Goal: Task Accomplishment & Management: Complete application form

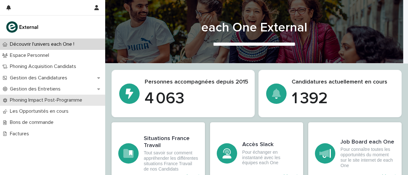
click at [44, 103] on p "Phoning Impact Post-Programme" at bounding box center [47, 100] width 80 height 6
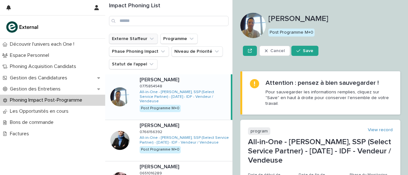
click at [131, 38] on button "Externe Staffeur" at bounding box center [133, 39] width 49 height 10
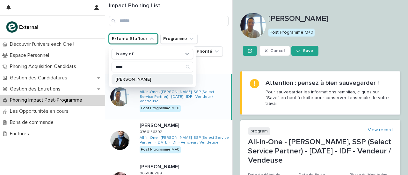
type input "****"
click at [151, 79] on p "[PERSON_NAME]" at bounding box center [148, 79] width 67 height 4
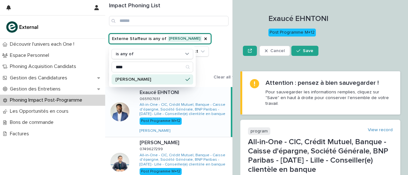
click at [214, 47] on div "Externe Staffeur is any of [PERSON_NAME] is any of **** [PERSON_NAME] Programme…" at bounding box center [176, 58] width 135 height 48
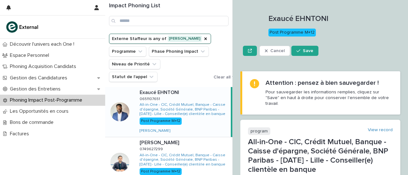
click at [200, 113] on div "Exaucé EHNTONI Exaucé EHNTONI 0651107651 0651107651 All-in-One - CIC, Crédit Mu…" at bounding box center [182, 112] width 96 height 50
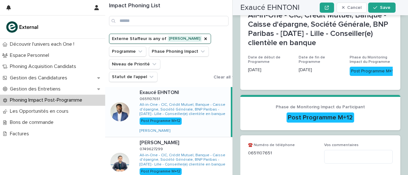
scroll to position [178, 0]
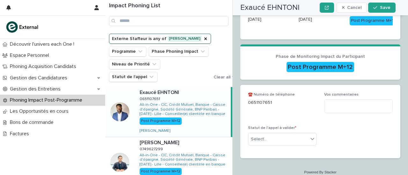
click at [292, 126] on div "Statut de l'appel à valider * Select..." at bounding box center [282, 138] width 68 height 25
click at [292, 134] on div "Select..." at bounding box center [278, 139] width 60 height 11
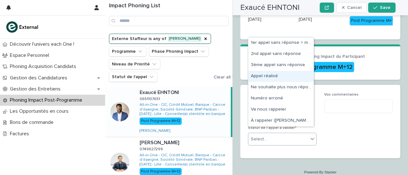
click at [278, 76] on div "Appel réalisé" at bounding box center [280, 76] width 65 height 11
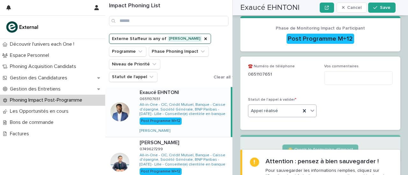
scroll to position [215, 0]
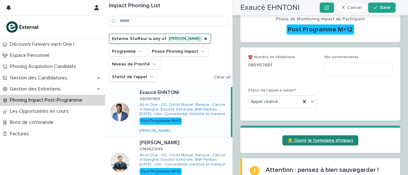
click at [308, 138] on span "☀️ Ouvrir le formulaire d'Impact" at bounding box center [320, 140] width 66 height 4
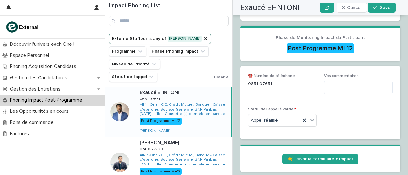
scroll to position [196, 0]
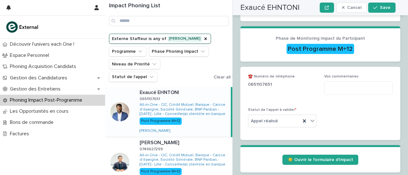
click at [211, 30] on div "Impact Phoning List" at bounding box center [168, 17] width 127 height 34
click at [380, 5] on span "Save" at bounding box center [385, 7] width 11 height 4
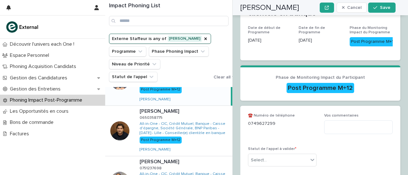
scroll to position [0, 0]
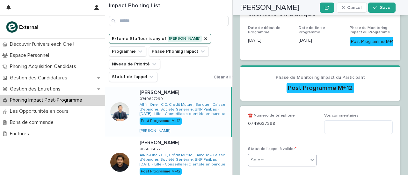
click at [281, 155] on div "Select..." at bounding box center [278, 160] width 60 height 11
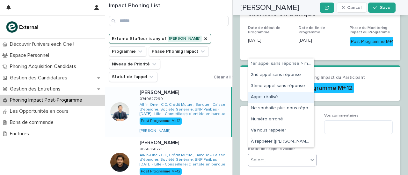
click at [266, 97] on div "Appel réalisé" at bounding box center [280, 97] width 65 height 11
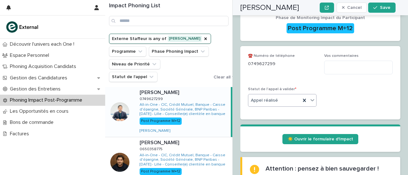
scroll to position [217, 0]
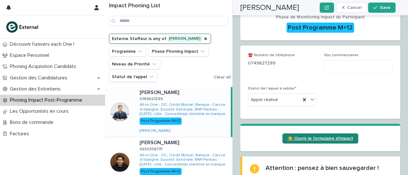
click at [299, 137] on span "☀️ Ouvrir le formulaire d'Impact" at bounding box center [320, 139] width 66 height 4
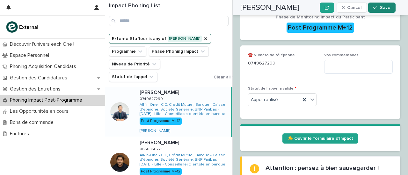
click at [378, 12] on button "Save" at bounding box center [381, 8] width 27 height 10
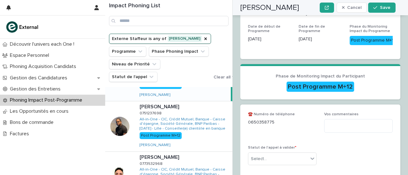
scroll to position [0, 0]
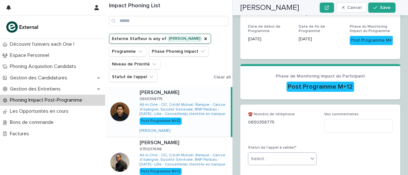
click at [301, 154] on div "Select..." at bounding box center [278, 159] width 60 height 11
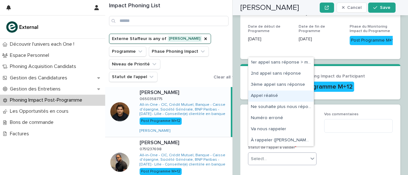
click at [278, 102] on div "Appel réalisé" at bounding box center [280, 96] width 65 height 11
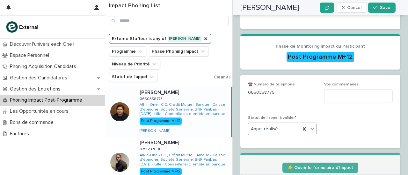
scroll to position [195, 0]
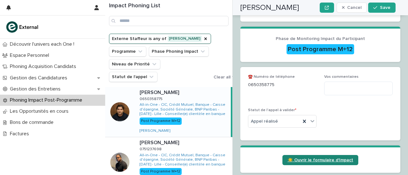
click at [311, 158] on span "☀️ Ouvrir le formulaire d'Impact" at bounding box center [320, 160] width 66 height 4
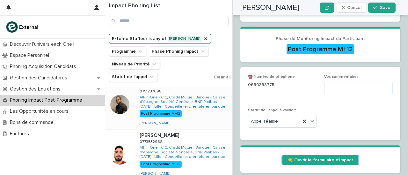
scroll to position [0, 0]
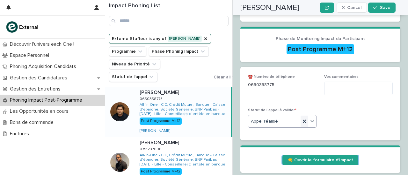
click at [301, 118] on icon at bounding box center [304, 121] width 6 height 6
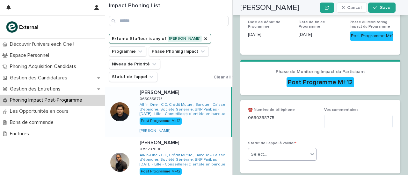
scroll to position [158, 0]
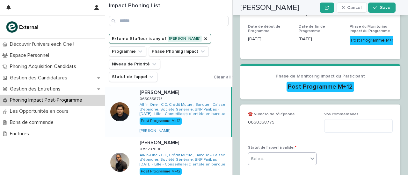
click at [286, 154] on div "Select..." at bounding box center [278, 159] width 60 height 11
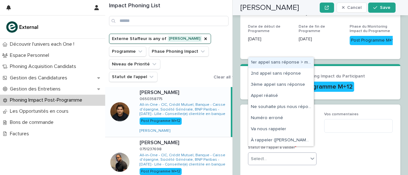
click at [278, 64] on div "1er appel sans réponse > message laissé" at bounding box center [280, 62] width 65 height 11
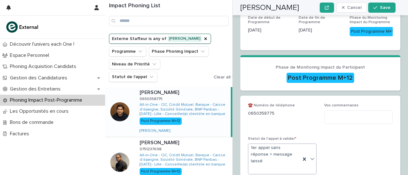
scroll to position [196, 0]
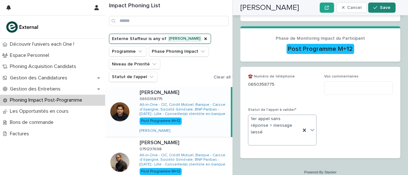
click at [378, 10] on div "button" at bounding box center [376, 7] width 6 height 4
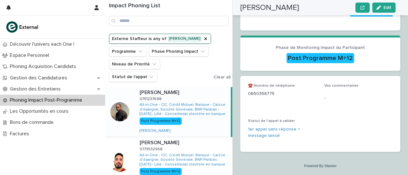
scroll to position [156, 0]
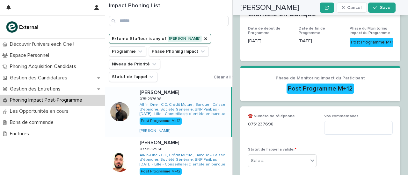
click at [286, 162] on div "Statut de l'appel à valider * Select..." at bounding box center [282, 160] width 68 height 25
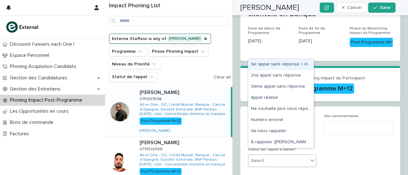
click at [285, 159] on div "Select..." at bounding box center [278, 161] width 60 height 11
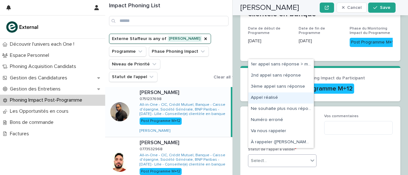
click at [283, 96] on div "Appel réalisé" at bounding box center [280, 98] width 65 height 11
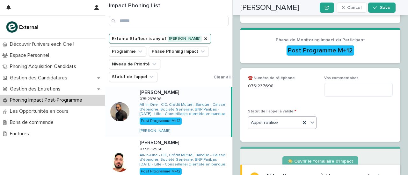
scroll to position [250, 0]
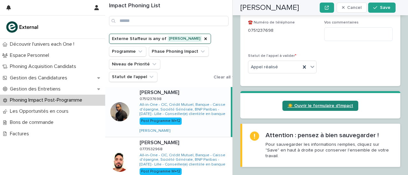
click at [292, 101] on link "☀️ Ouvrir le formulaire d'Impact" at bounding box center [320, 106] width 76 height 10
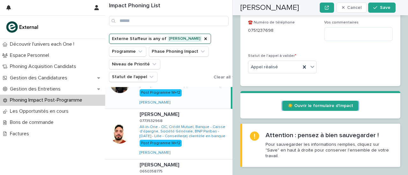
scroll to position [0, 0]
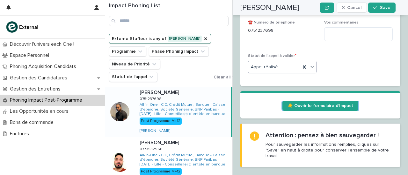
click at [310, 64] on icon at bounding box center [312, 67] width 6 height 6
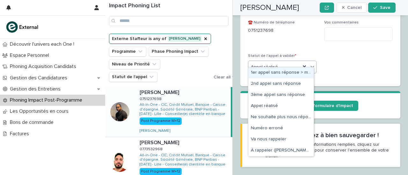
click at [299, 72] on div "1er appel sans réponse > message laissé" at bounding box center [280, 72] width 65 height 11
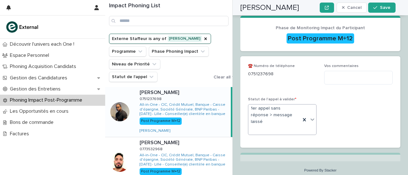
scroll to position [196, 0]
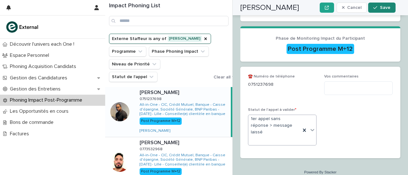
click at [382, 10] on button "Save" at bounding box center [381, 8] width 27 height 10
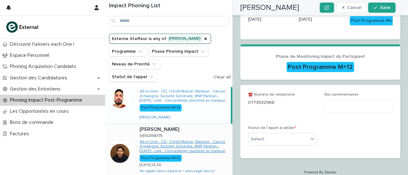
scroll to position [0, 0]
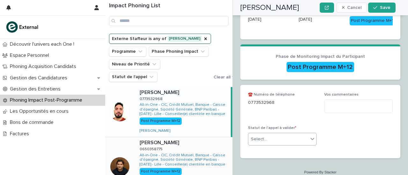
click at [290, 134] on div "Select..." at bounding box center [278, 139] width 60 height 11
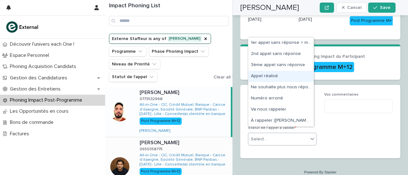
click at [273, 78] on div "Appel réalisé" at bounding box center [280, 76] width 65 height 11
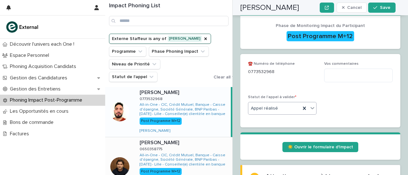
scroll to position [215, 0]
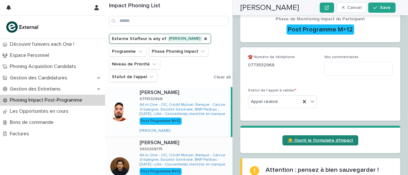
click at [321, 138] on span "☀️ Ouvrir le formulaire d'Impact" at bounding box center [320, 140] width 66 height 4
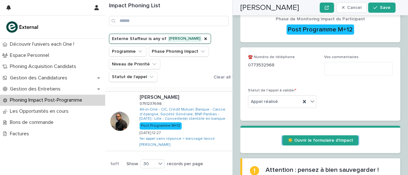
scroll to position [0, 0]
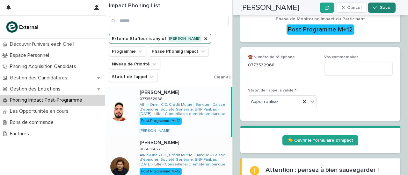
click at [382, 9] on span "Save" at bounding box center [385, 7] width 11 height 4
